Goal: Information Seeking & Learning: Compare options

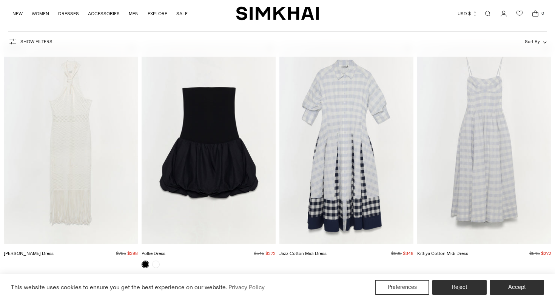
scroll to position [65, 0]
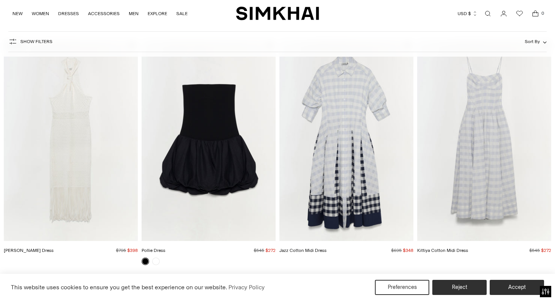
click at [0, 0] on img "Kittiya Cotton Midi Dress" at bounding box center [0, 0] width 0 height 0
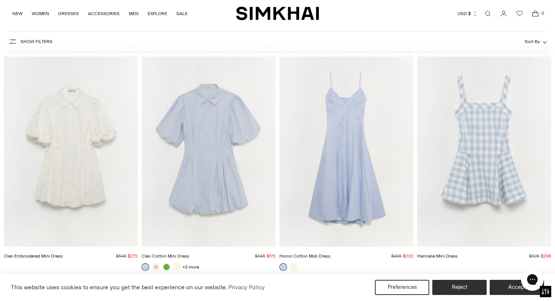
scroll to position [536, 0]
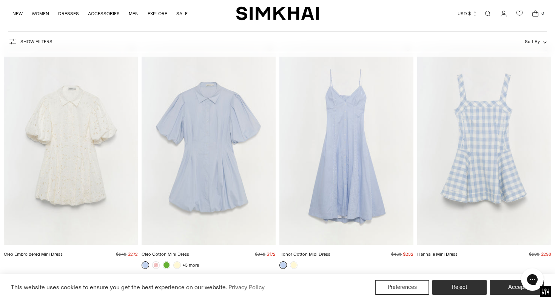
click at [0, 0] on img "Hannalie Mini Dress" at bounding box center [0, 0] width 0 height 0
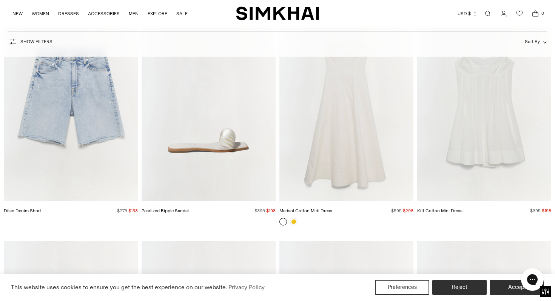
scroll to position [4188, 0]
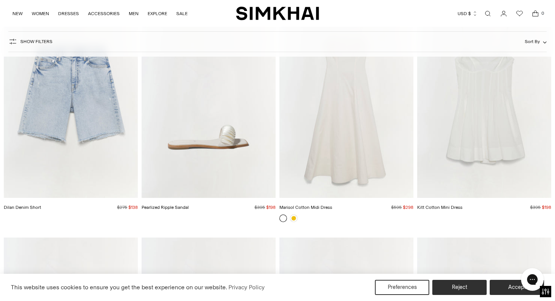
click at [0, 0] on img "Kitt Cotton Mini Dress" at bounding box center [0, 0] width 0 height 0
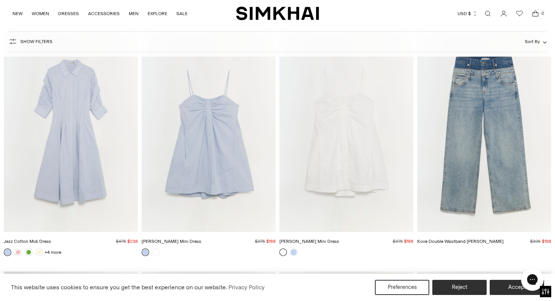
scroll to position [4631, 0]
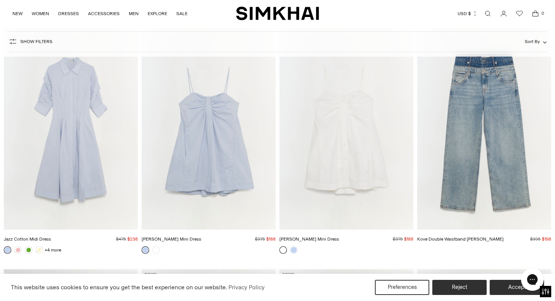
click at [0, 0] on img "Kendall Cotton Mini Dress" at bounding box center [0, 0] width 0 height 0
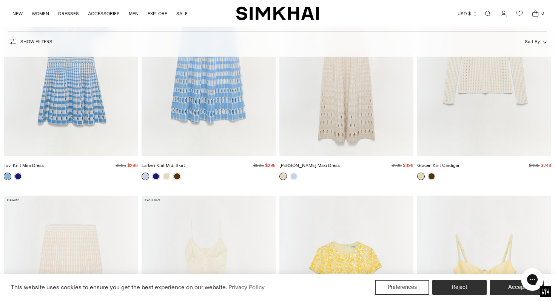
scroll to position [5187, 0]
click at [0, 0] on img "Zelma Knit Maxi Dress" at bounding box center [0, 0] width 0 height 0
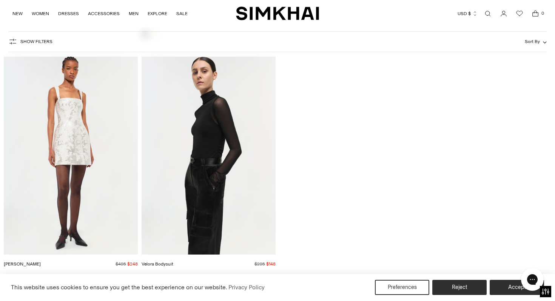
scroll to position [12155, 0]
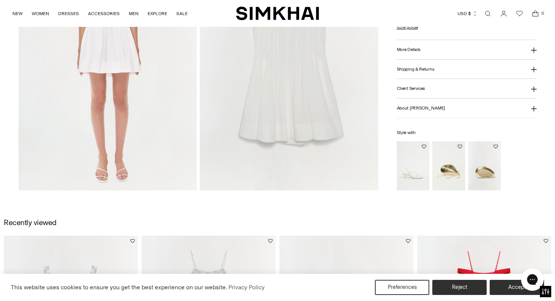
scroll to position [696, 0]
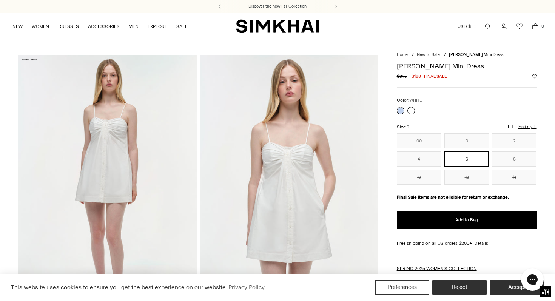
click at [410, 110] on link at bounding box center [412, 111] width 8 height 8
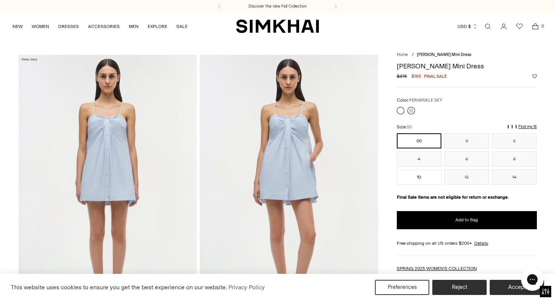
click at [411, 109] on link at bounding box center [412, 111] width 8 height 8
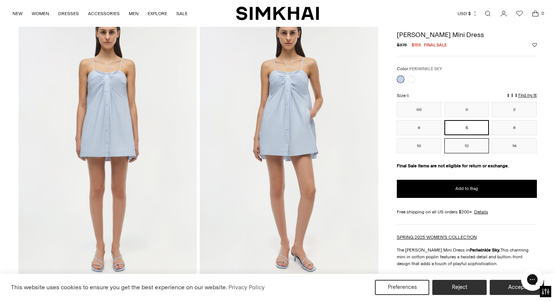
scroll to position [42, 0]
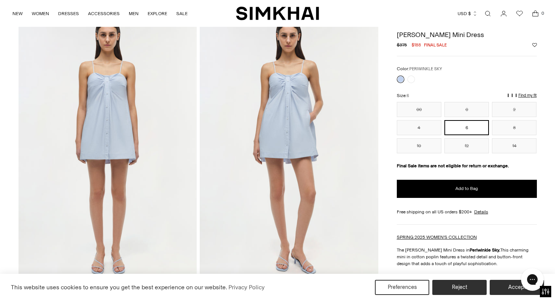
drag, startPoint x: 455, startPoint y: 141, endPoint x: 203, endPoint y: 71, distance: 260.7
